Goal: Task Accomplishment & Management: Complete application form

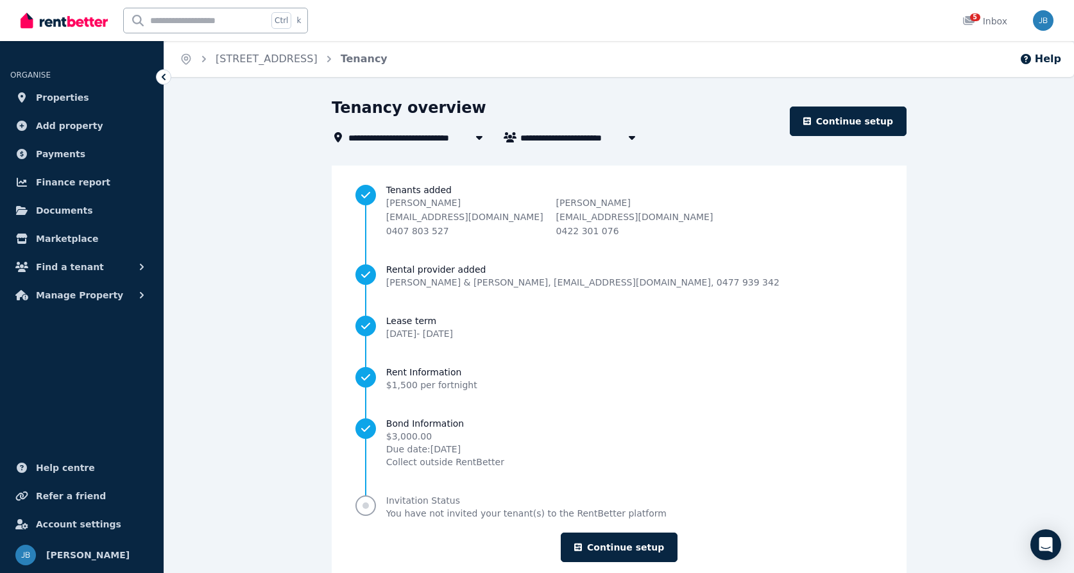
click at [376, 507] on span "Progress" at bounding box center [365, 505] width 21 height 21
click at [611, 543] on link "Continue setup" at bounding box center [619, 547] width 117 height 30
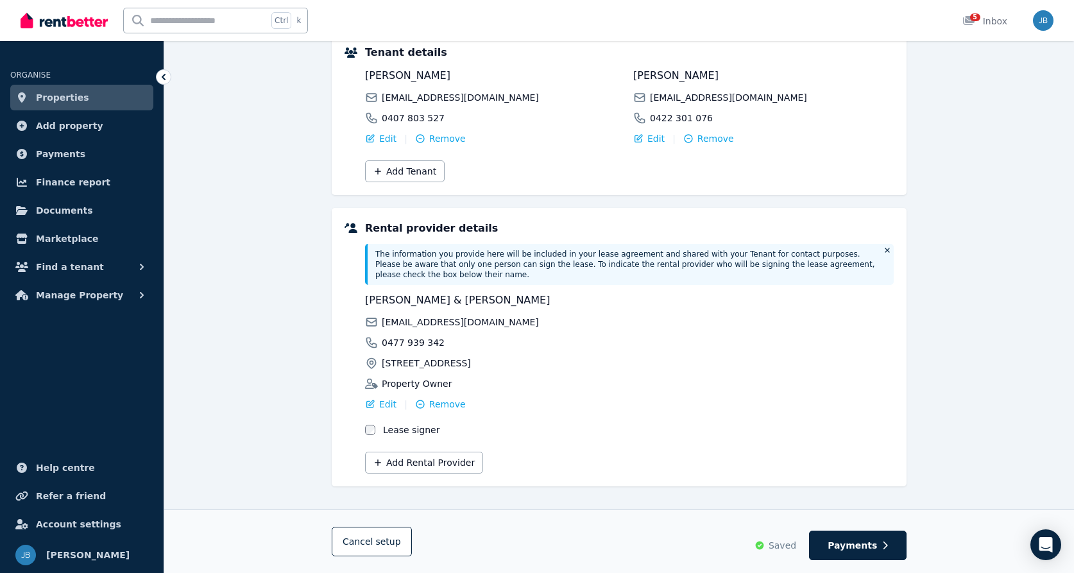
scroll to position [173, 0]
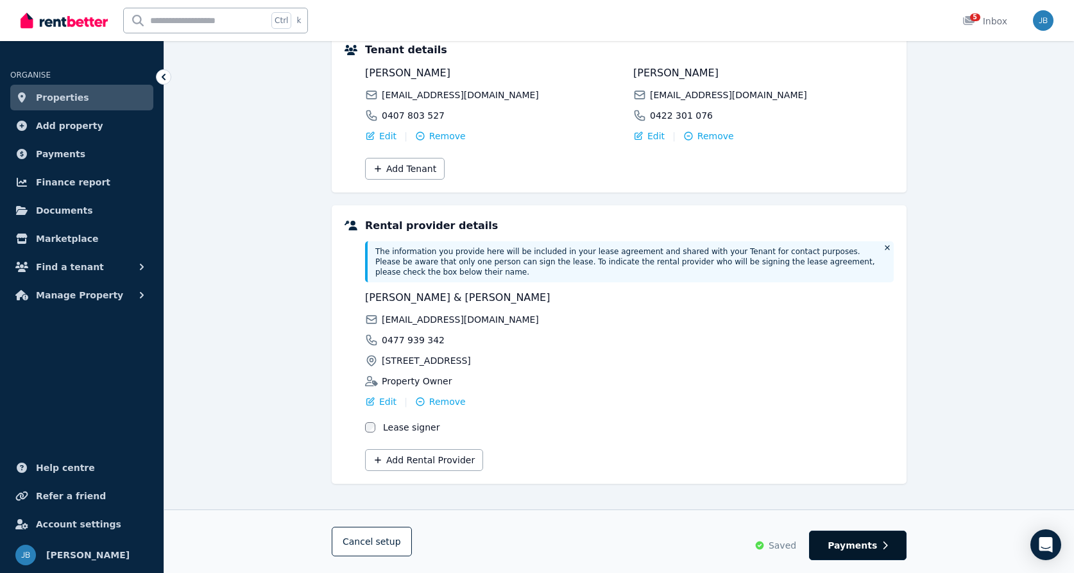
click at [855, 550] on span "Payments" at bounding box center [851, 545] width 49 height 13
select select "**********"
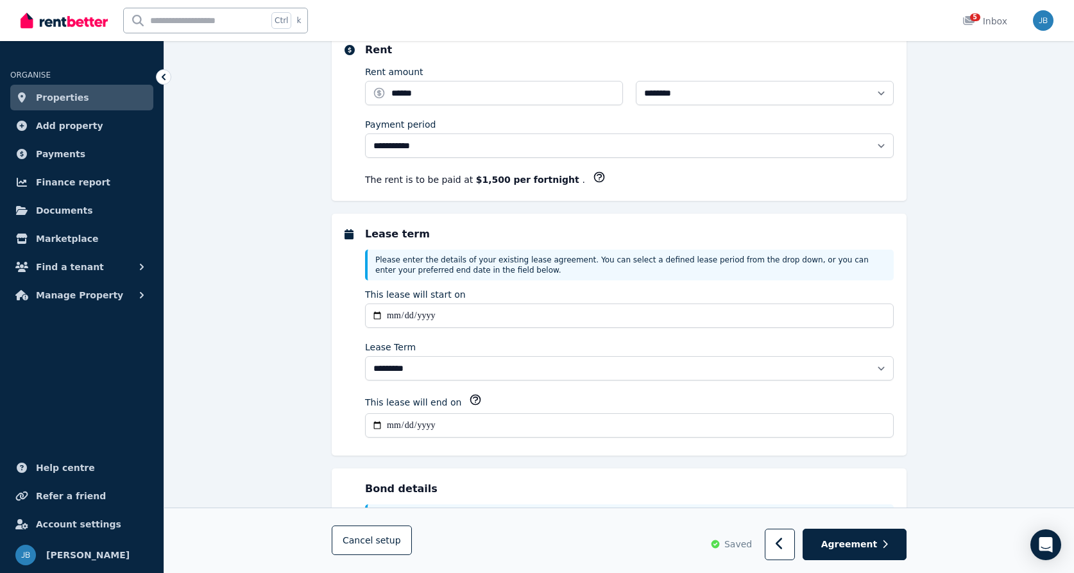
scroll to position [0, 0]
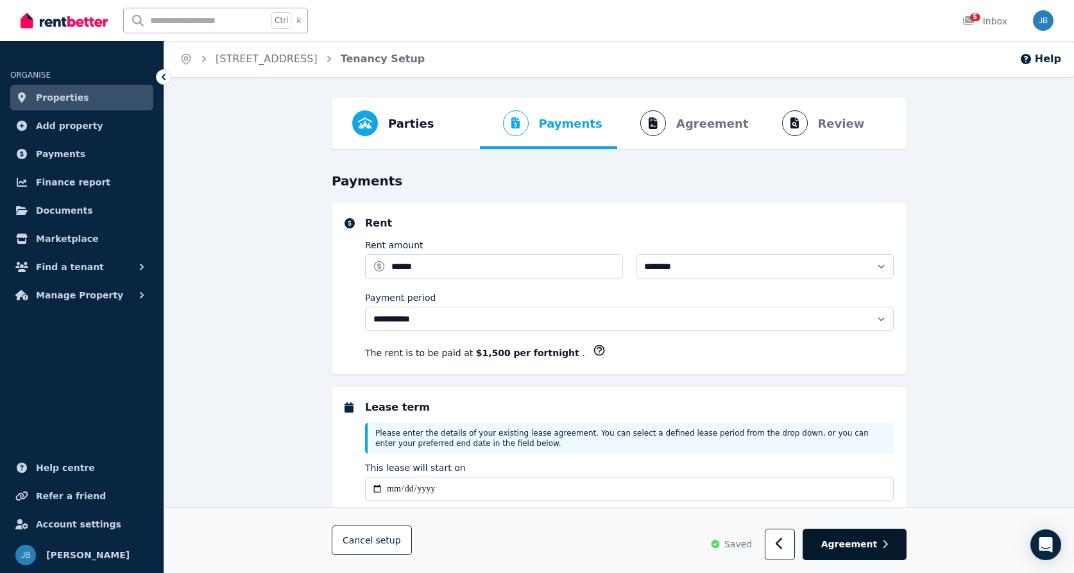
select select "**********"
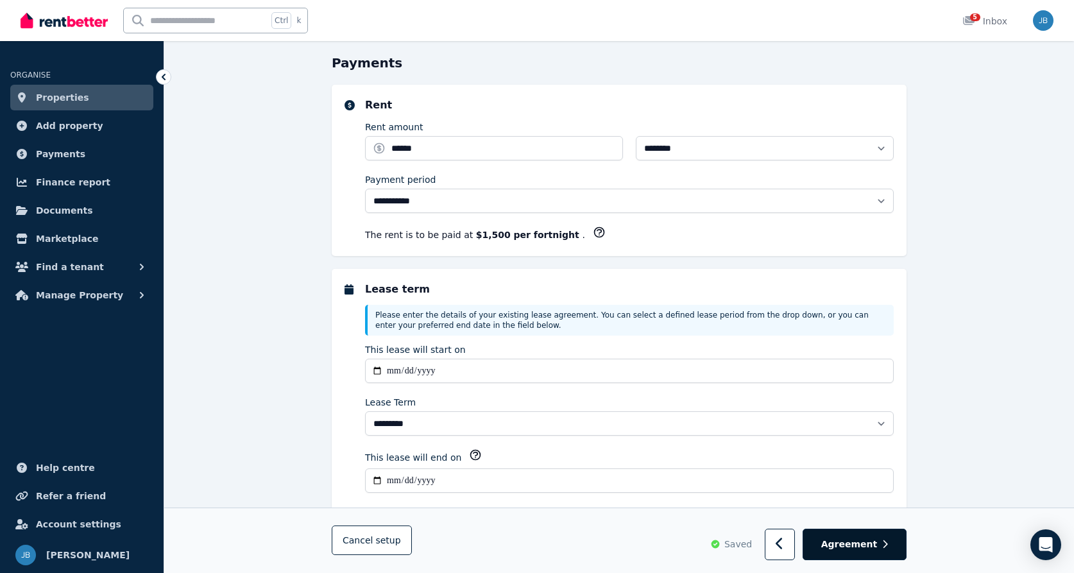
scroll to position [128, 0]
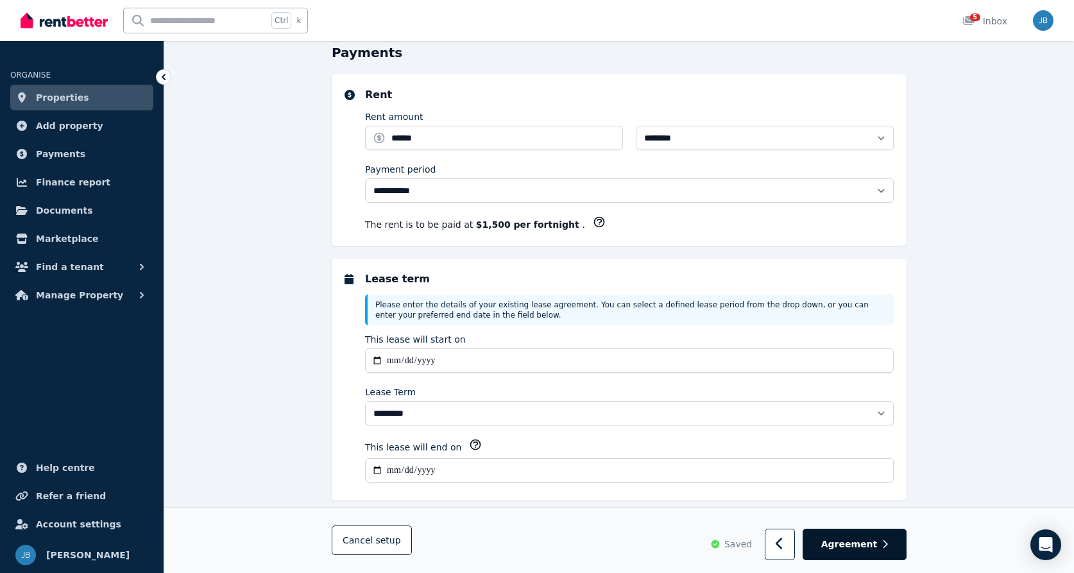
click at [861, 546] on span "Agreement" at bounding box center [849, 544] width 56 height 13
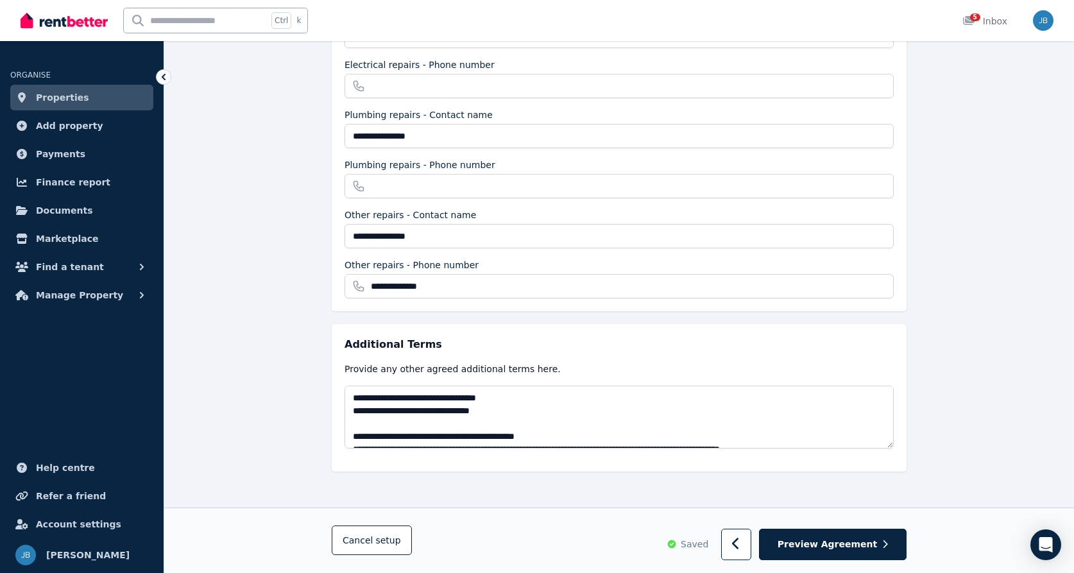
scroll to position [64, 0]
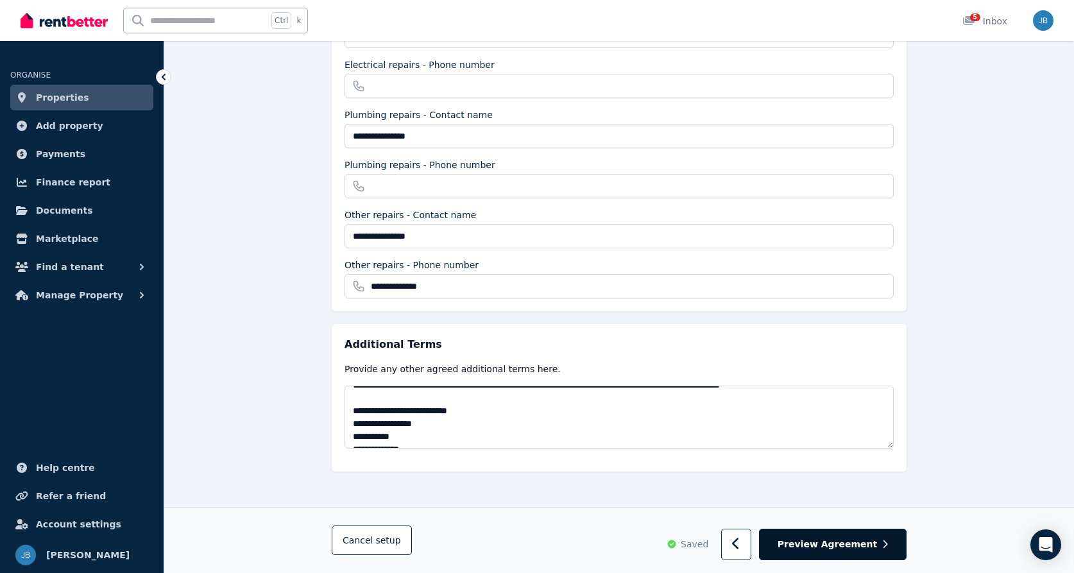
click at [834, 549] on span "Preview Agreement" at bounding box center [826, 543] width 99 height 13
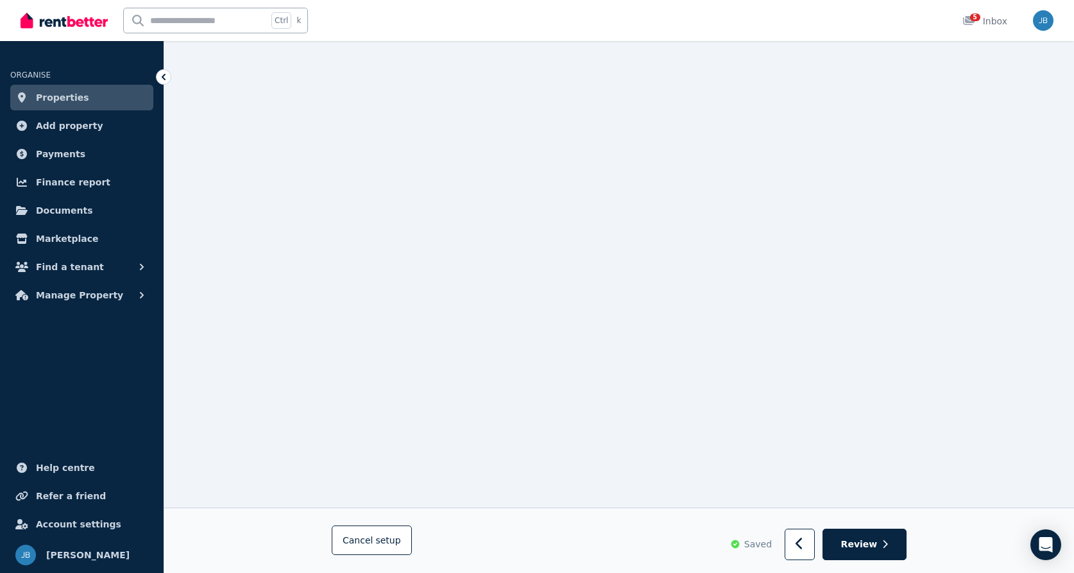
scroll to position [7892, 0]
click at [843, 548] on button "Review" at bounding box center [864, 544] width 84 height 31
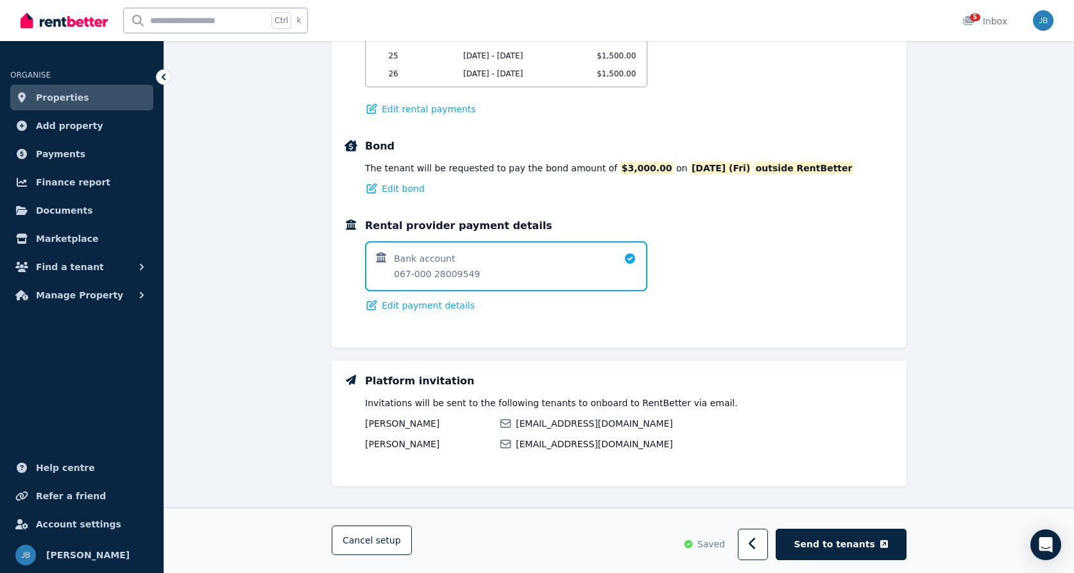
scroll to position [809, 0]
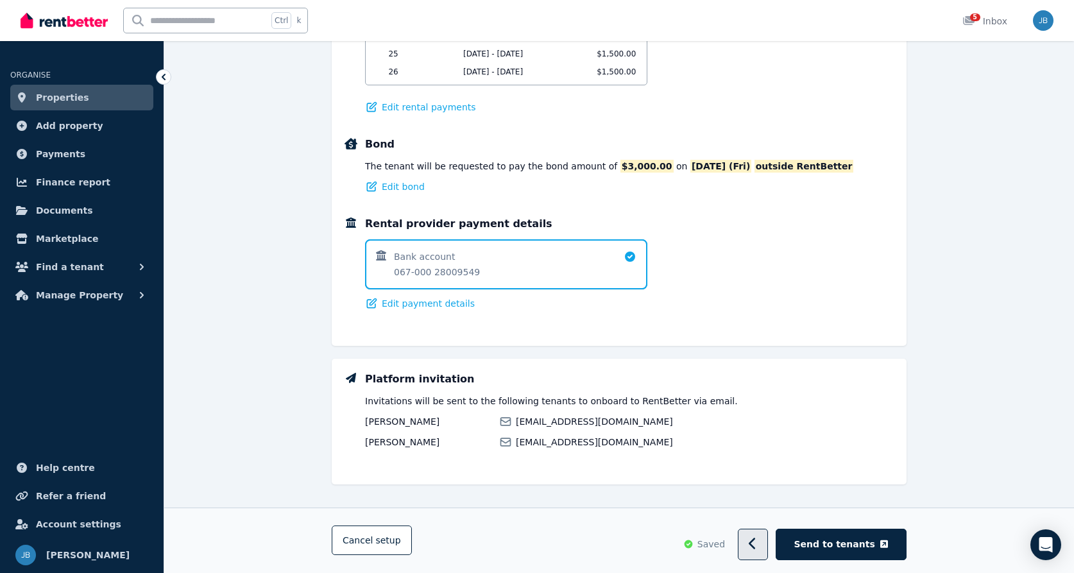
click at [761, 542] on button "button" at bounding box center [753, 544] width 30 height 31
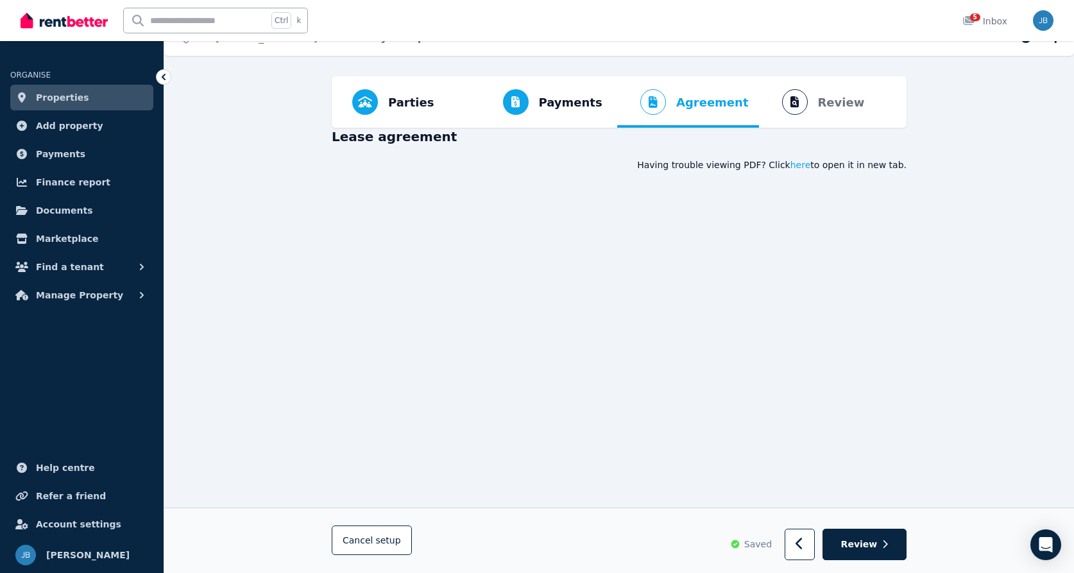
scroll to position [0, 0]
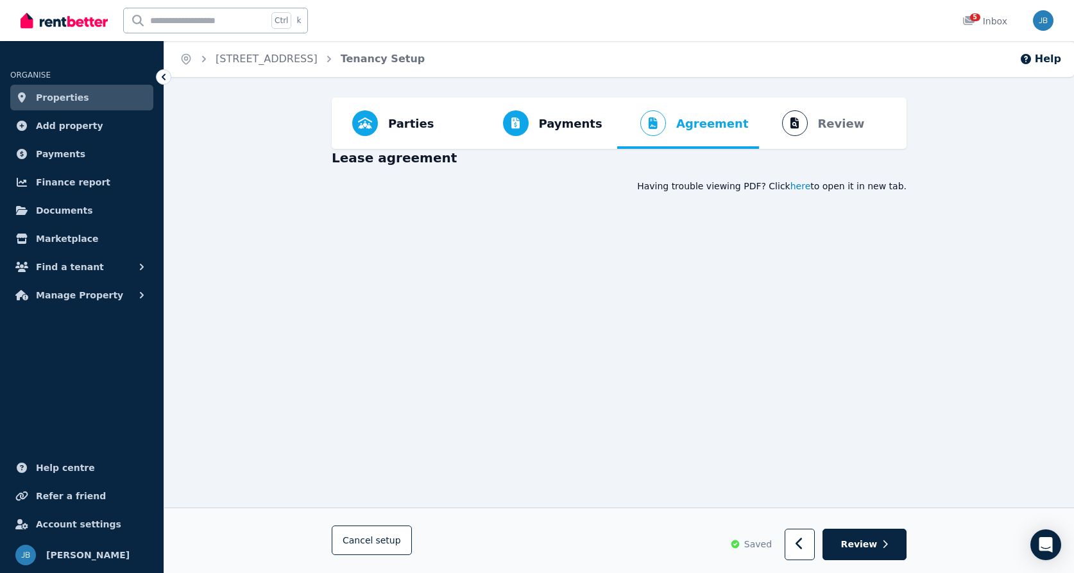
click at [807, 185] on span "here" at bounding box center [800, 186] width 21 height 13
